Goal: Task Accomplishment & Management: Manage account settings

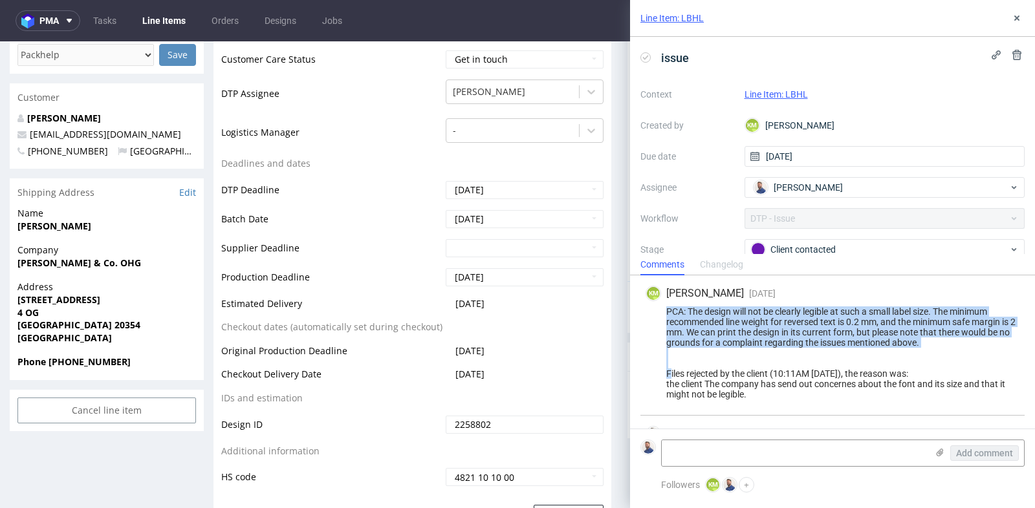
scroll to position [3, 0]
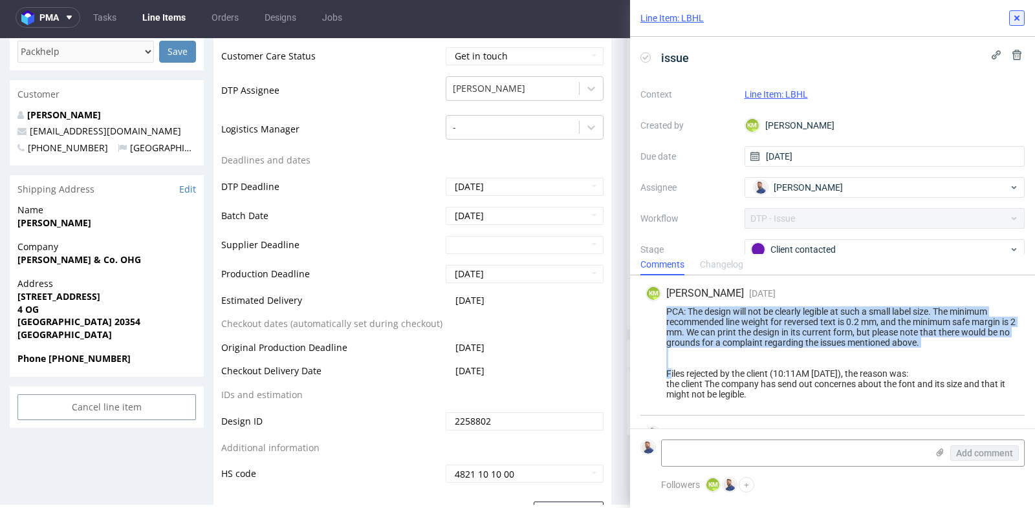
click at [1018, 16] on use at bounding box center [1016, 18] width 5 height 5
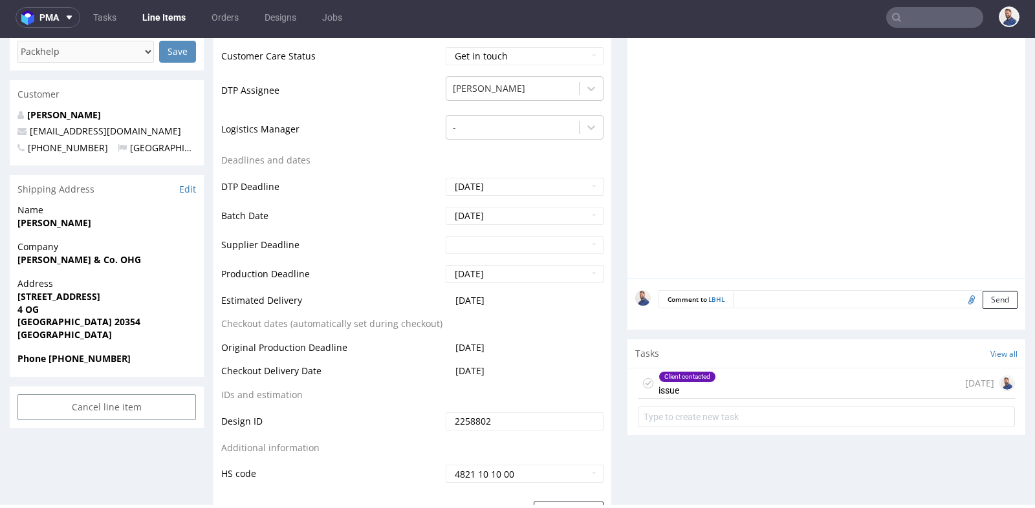
click at [921, 15] on input "text" at bounding box center [934, 17] width 97 height 21
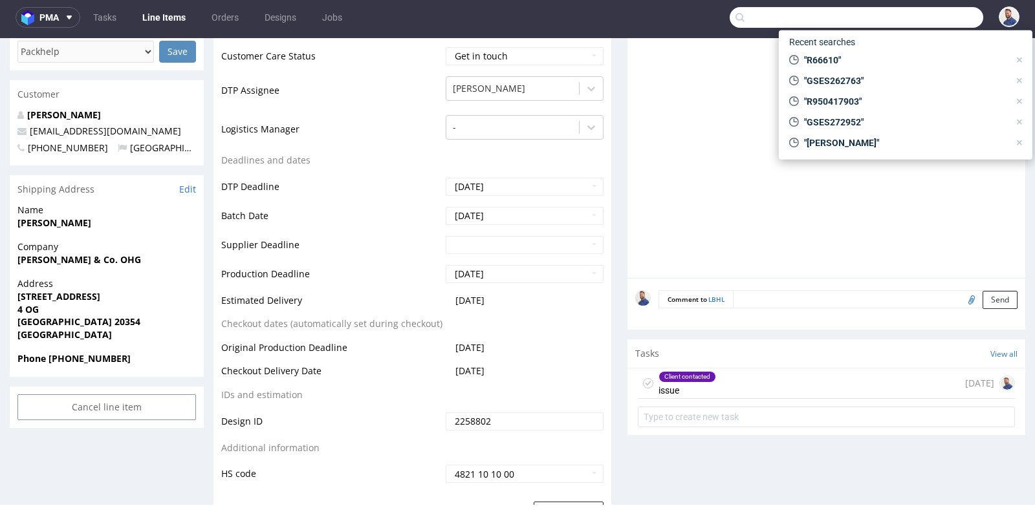
paste input "R666102477"
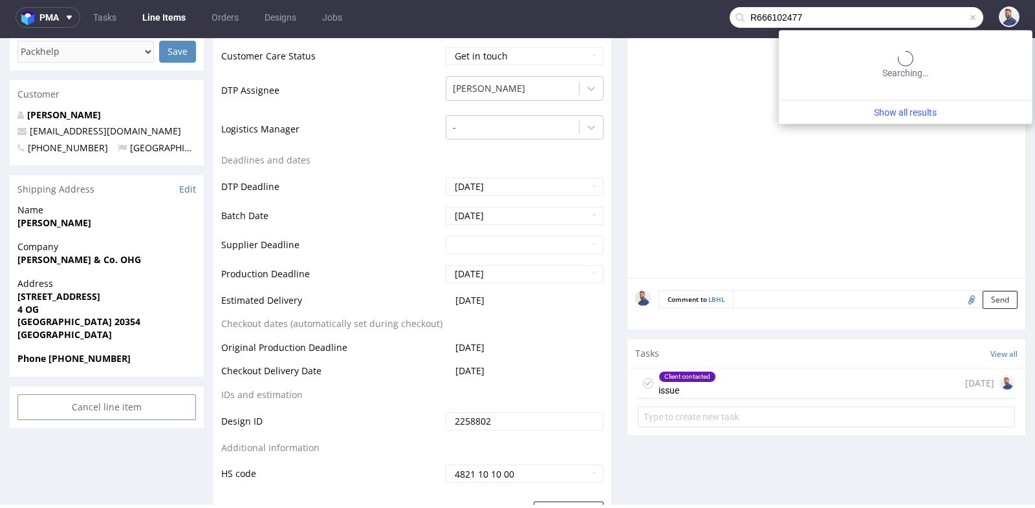
type input "R666102477"
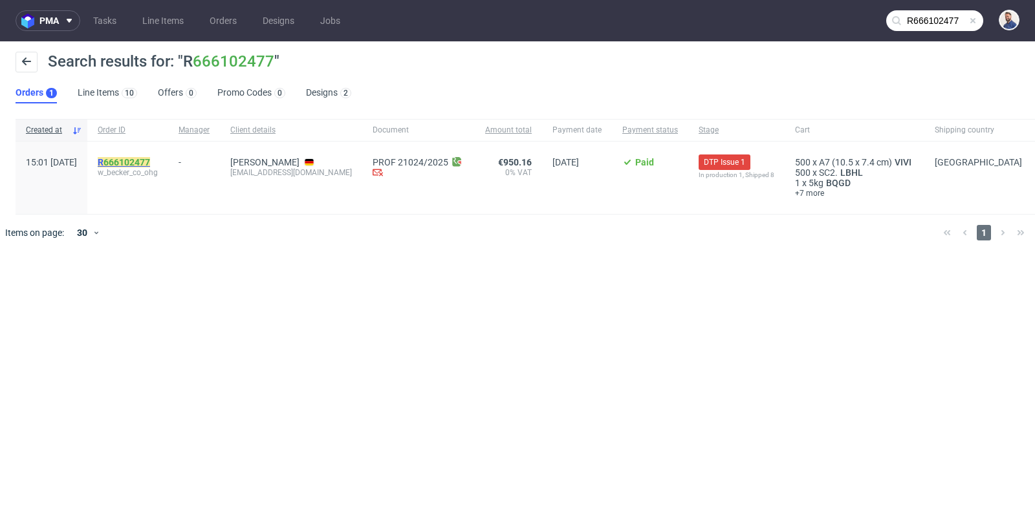
click at [150, 162] on link "666102477" at bounding box center [126, 162] width 47 height 10
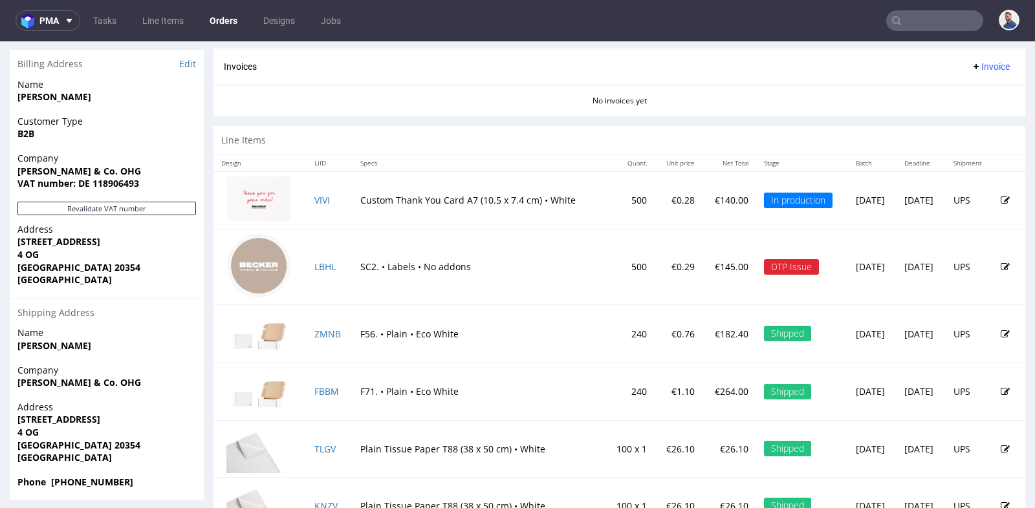
scroll to position [661, 0]
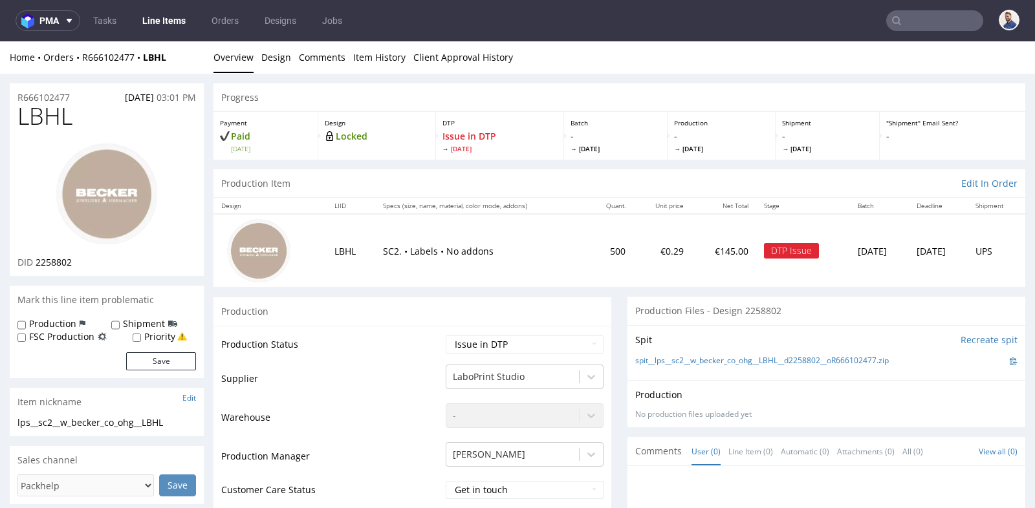
scroll to position [3, 0]
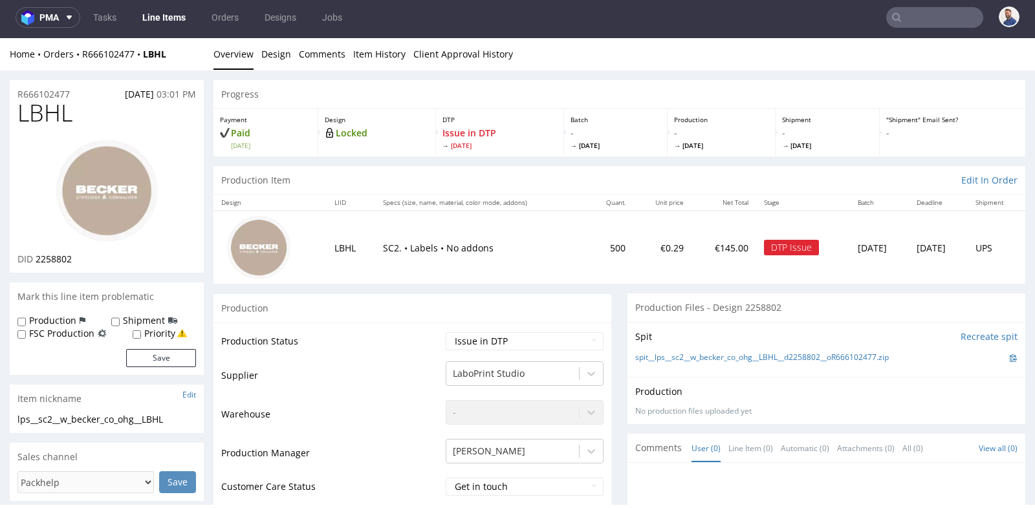
click at [843, 295] on div "Production Files - Design 2258802" at bounding box center [826, 308] width 398 height 28
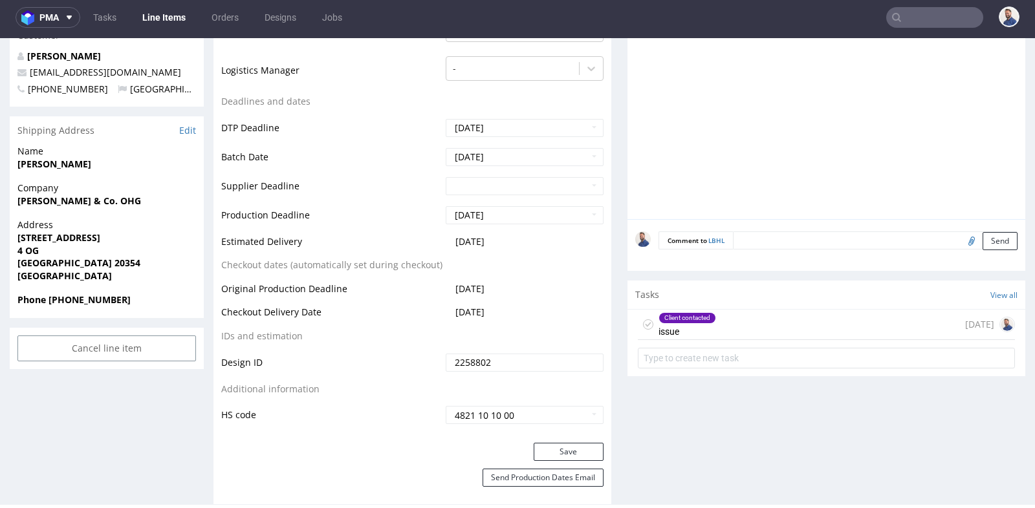
scroll to position [517, 0]
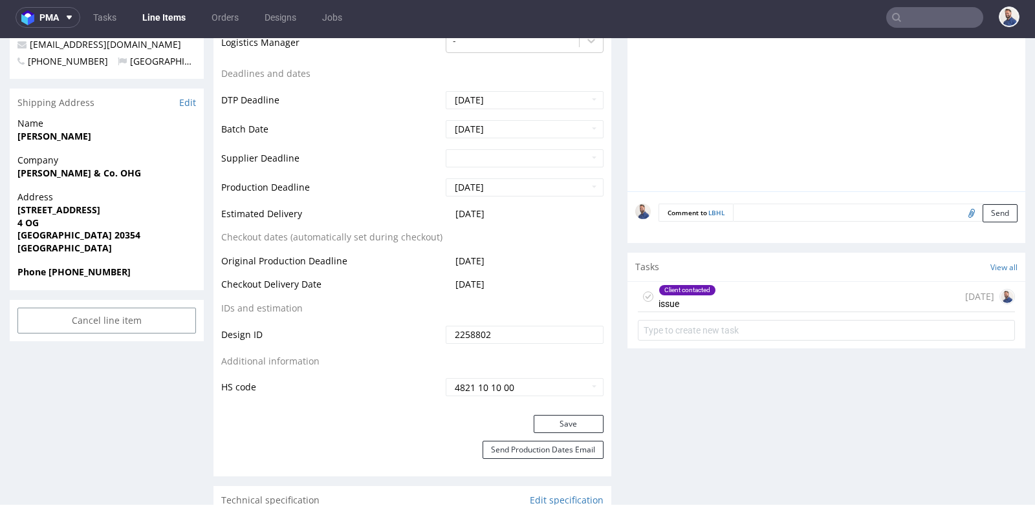
click at [837, 290] on div "Client contacted issue [DATE]" at bounding box center [826, 297] width 377 height 30
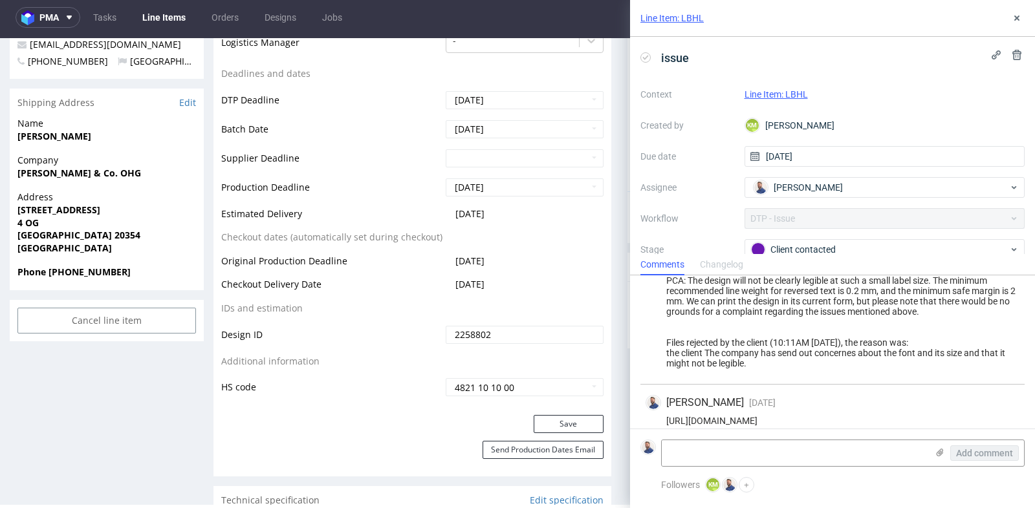
scroll to position [42, 0]
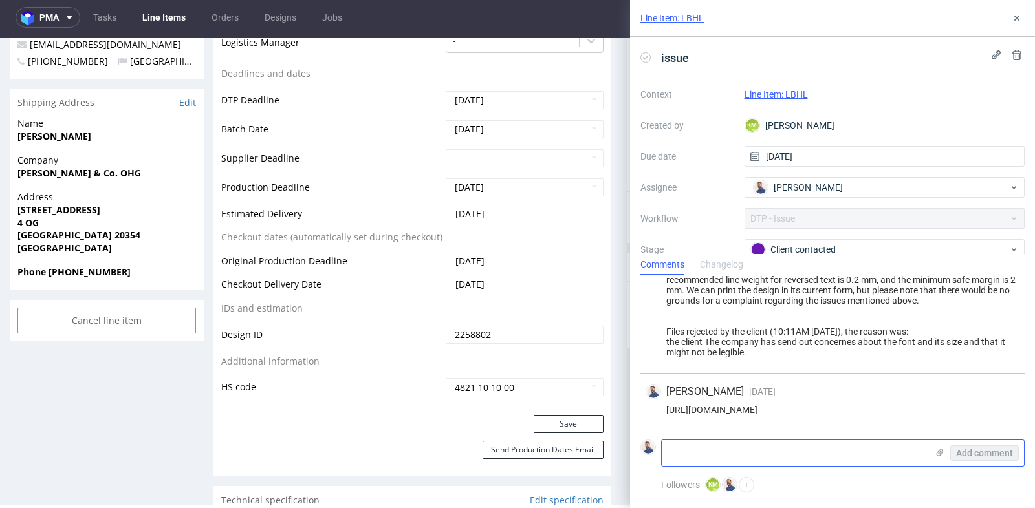
click at [775, 455] on textarea at bounding box center [793, 453] width 265 height 26
type textarea "[PERSON_NAME] wysłał plik"
click at [941, 451] on icon at bounding box center [939, 452] width 10 height 10
click at [0, 0] on input "file" at bounding box center [0, 0] width 0 height 0
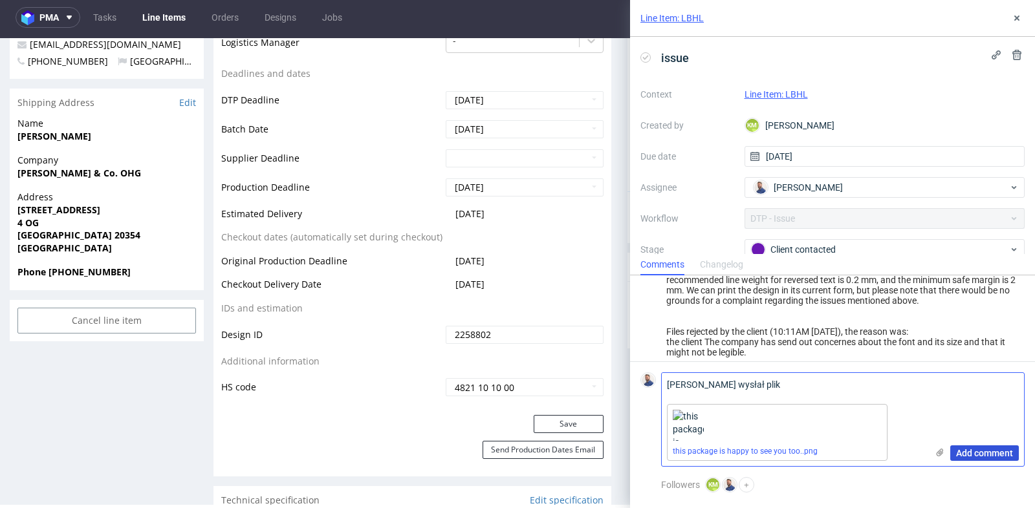
click at [994, 449] on span "Add comment" at bounding box center [984, 453] width 57 height 9
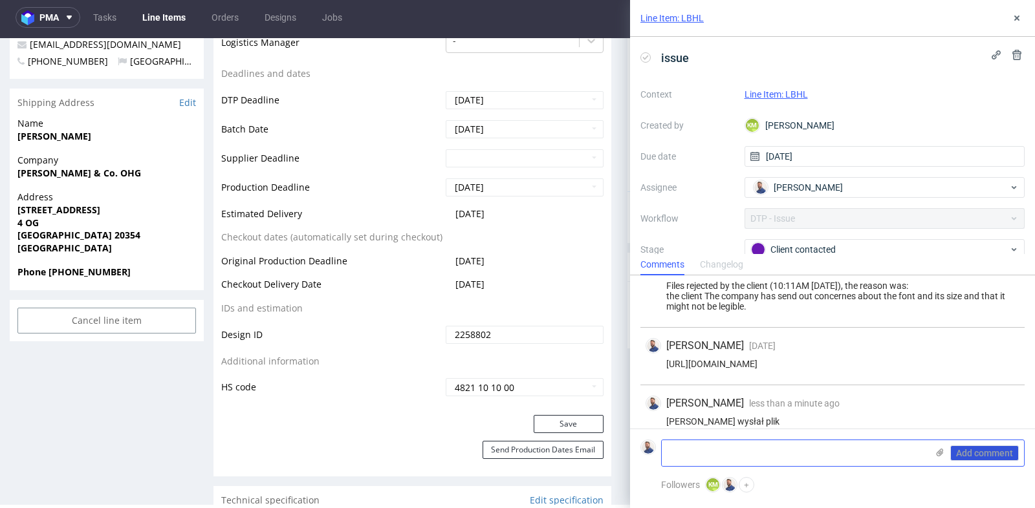
scroll to position [156, 0]
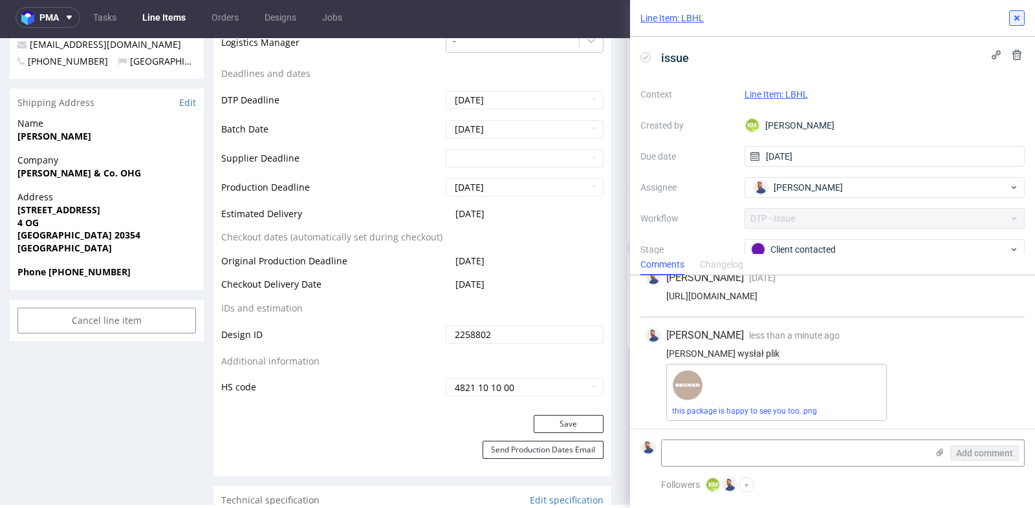
click at [1013, 16] on icon at bounding box center [1016, 18] width 10 height 10
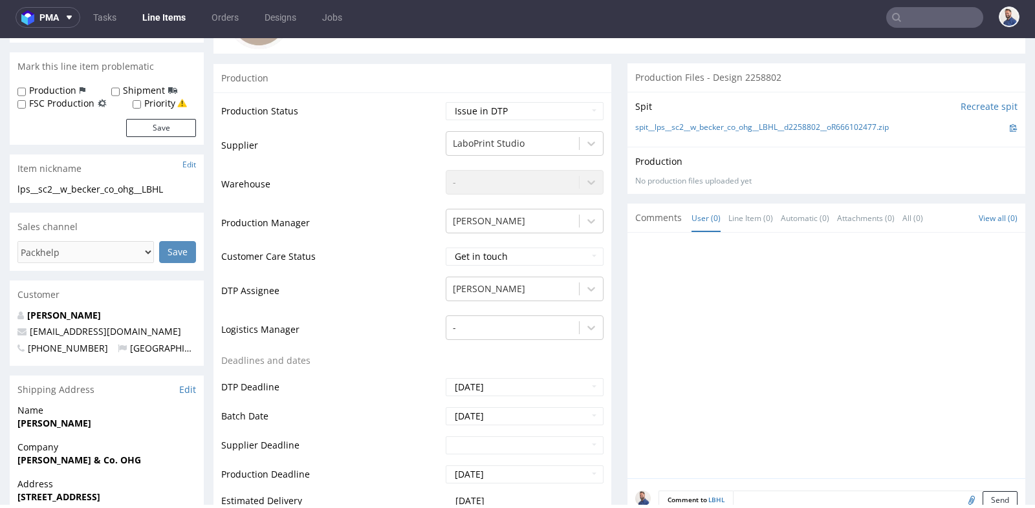
scroll to position [230, 0]
click at [582, 108] on select "Waiting for Artwork Waiting for Diecut Waiting for Mockup Waiting for DTP Waiti…" at bounding box center [525, 112] width 158 height 18
select select "back_for_dtp"
click at [601, 186] on div "Production Status Waiting for Artwork Waiting for Diecut Waiting for Mockup Wai…" at bounding box center [412, 398] width 398 height 610
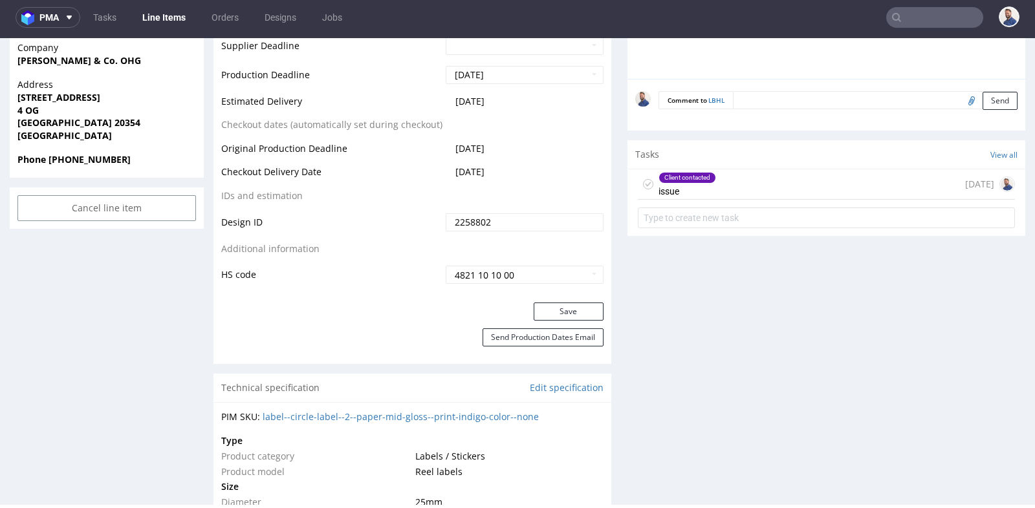
scroll to position [632, 0]
click at [565, 306] on button "Save" at bounding box center [568, 310] width 70 height 18
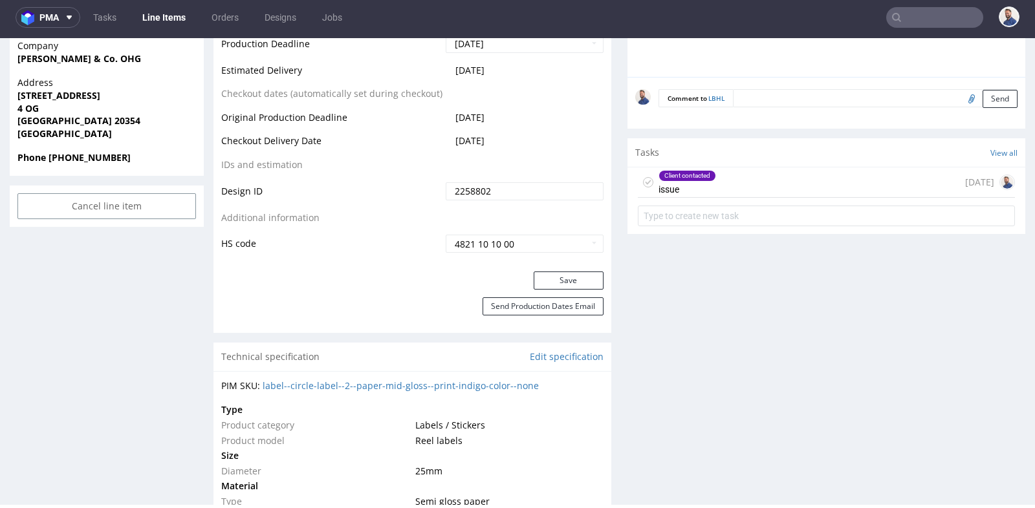
click at [903, 37] on nav "pma Tasks Line Items Orders Designs Jobs" at bounding box center [517, 17] width 1035 height 41
click at [907, 25] on input "text" at bounding box center [934, 17] width 97 height 21
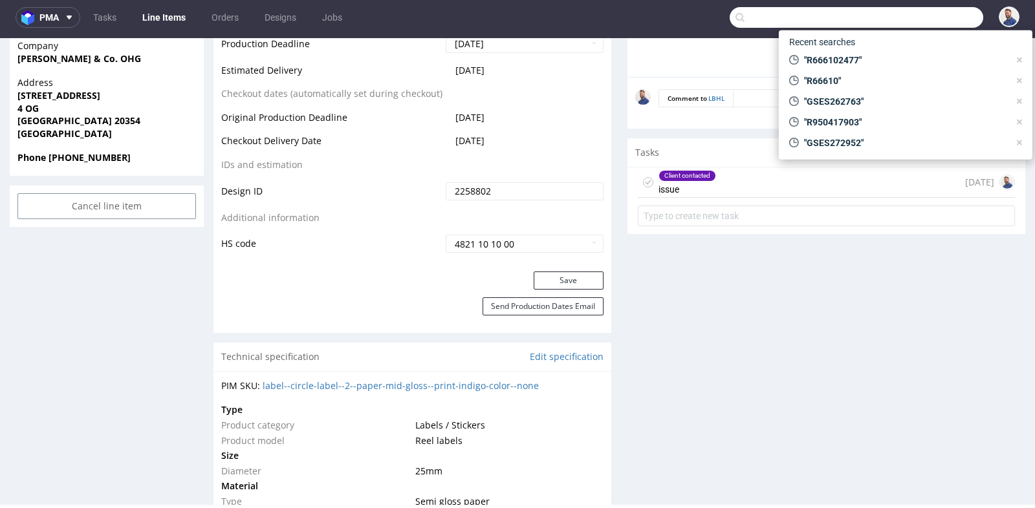
paste input "R117251419"
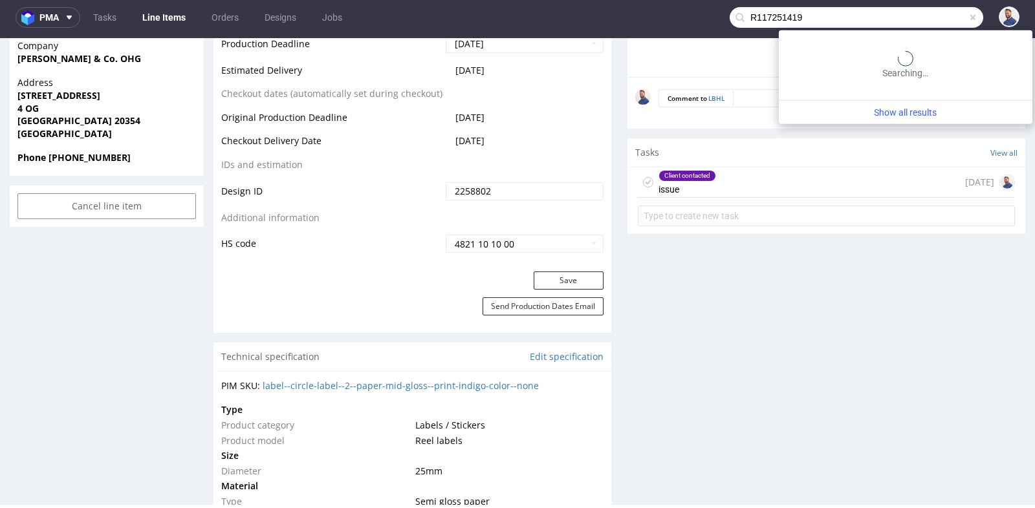
type input "R117251419"
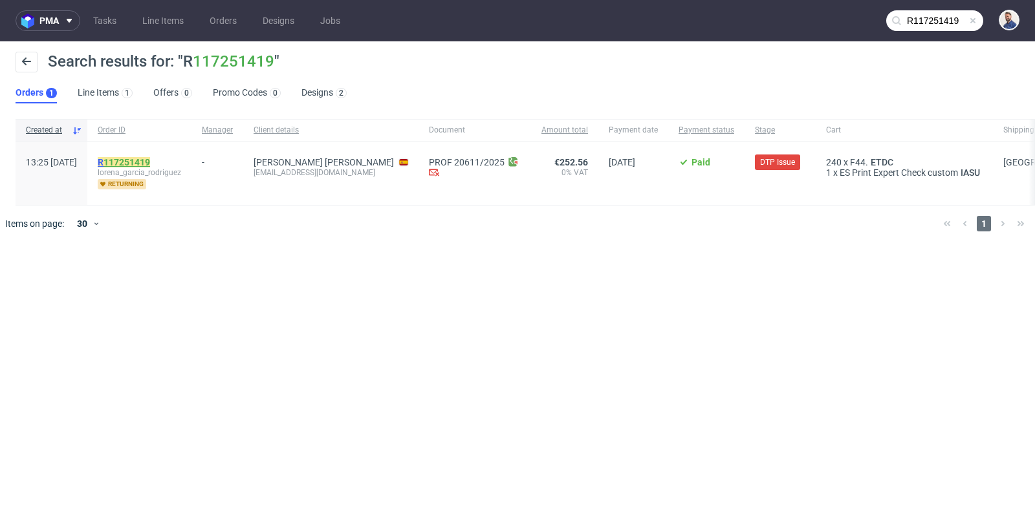
click at [150, 158] on link "117251419" at bounding box center [126, 162] width 47 height 10
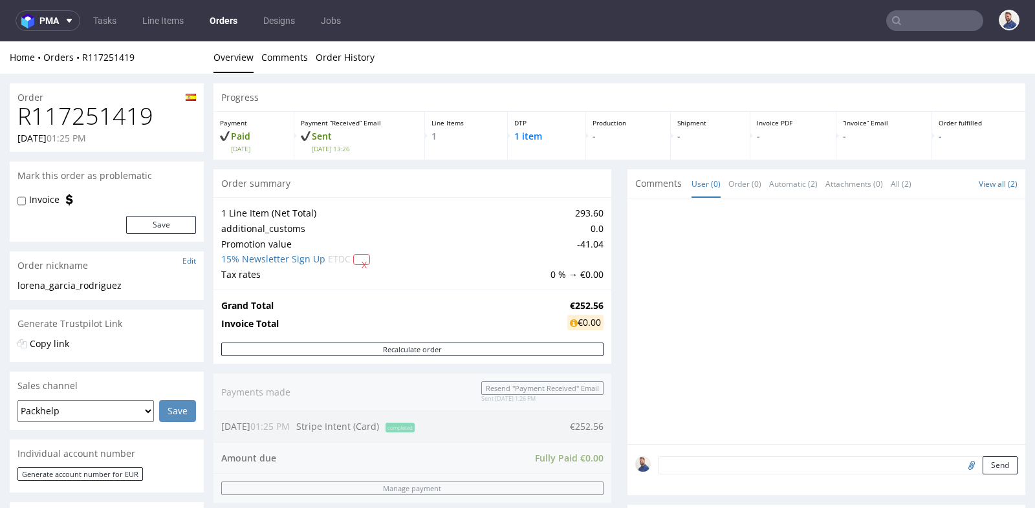
click at [609, 208] on div "Progress Payment Paid [DATE] Payment “Received” Email Sent [DATE] 13:26 Line It…" at bounding box center [618, 472] width 811 height 779
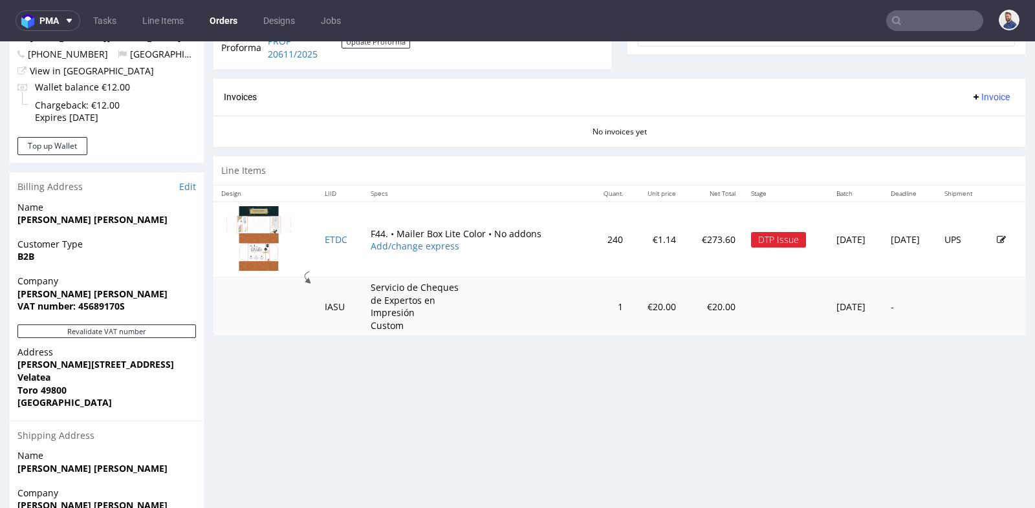
scroll to position [517, 0]
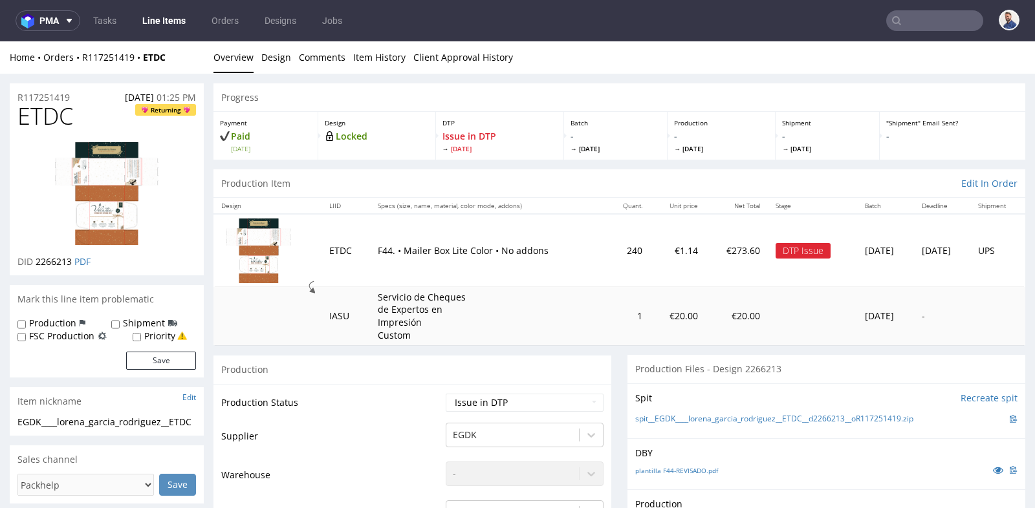
click at [614, 335] on td "1" at bounding box center [628, 316] width 44 height 58
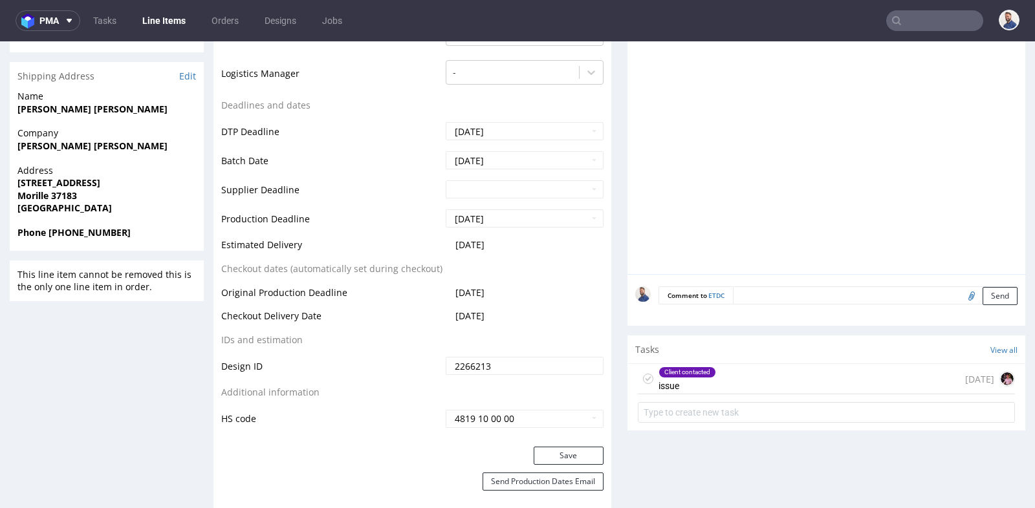
scroll to position [603, 0]
